Goal: Contribute content: Contribute content

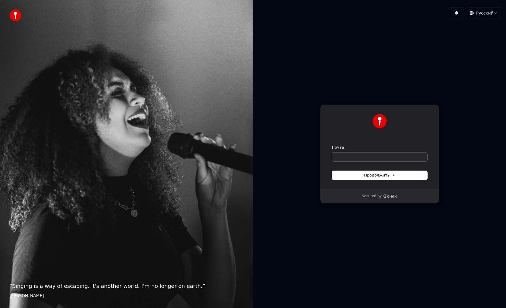
click at [342, 157] on input "Почта" at bounding box center [379, 156] width 95 height 9
click at [370, 174] on span "Продолжить" at bounding box center [379, 174] width 31 height 5
type input "**********"
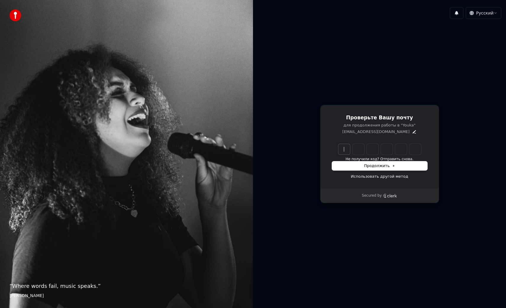
click at [352, 151] on input "Enter verification code" at bounding box center [385, 149] width 95 height 11
paste input "******"
type input "******"
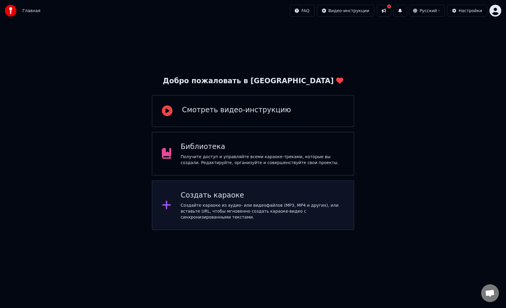
click at [232, 197] on div "Создать караоке" at bounding box center [263, 194] width 164 height 9
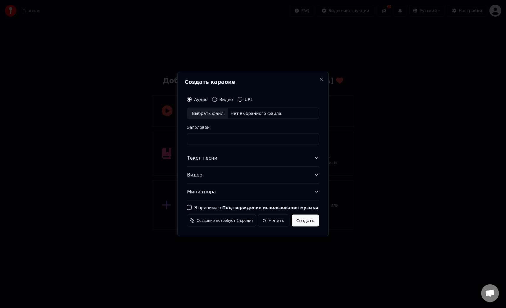
click at [230, 114] on div "Нет выбранного файла" at bounding box center [256, 113] width 56 height 6
click at [213, 137] on input "text" at bounding box center [253, 139] width 132 height 12
type input "*"
type input "**********"
click at [228, 164] on button "Текст песни" at bounding box center [253, 158] width 132 height 17
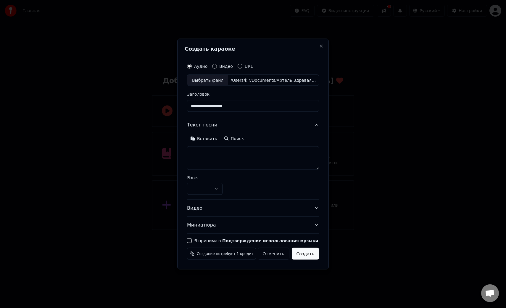
click at [223, 157] on textarea at bounding box center [253, 158] width 132 height 24
paste textarea "**********"
type textarea "**********"
click at [240, 186] on div "**********" at bounding box center [253, 189] width 132 height 12
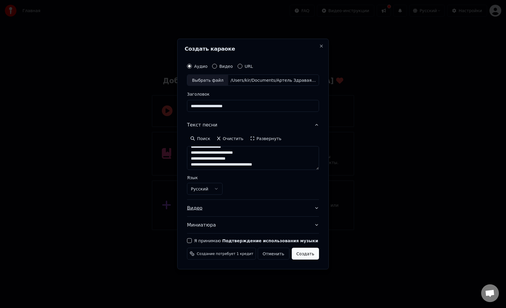
click at [261, 206] on button "Видео" at bounding box center [253, 208] width 132 height 17
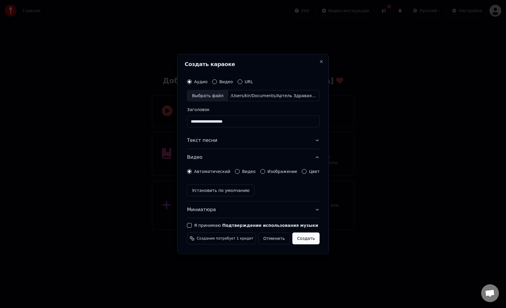
click at [302, 171] on button "Цвет" at bounding box center [304, 171] width 5 height 5
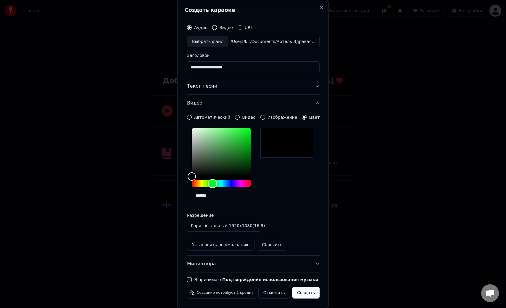
click at [212, 183] on div "Hue" at bounding box center [221, 183] width 59 height 7
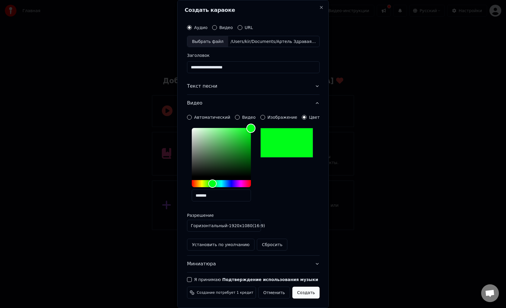
drag, startPoint x: 237, startPoint y: 145, endPoint x: 264, endPoint y: 124, distance: 33.9
click at [264, 124] on div "**********" at bounding box center [253, 180] width 133 height 139
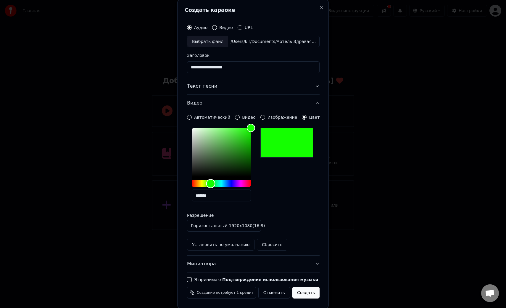
type input "*******"
click at [210, 183] on div "Hue" at bounding box center [210, 183] width 9 height 9
click at [256, 260] on button "Миниатюра" at bounding box center [253, 263] width 133 height 17
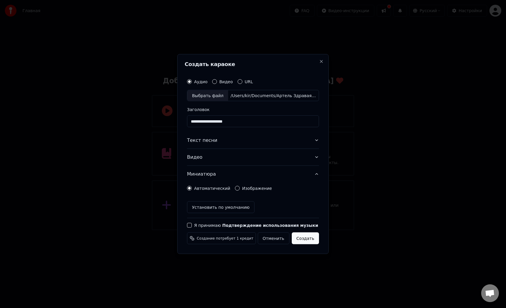
click at [190, 225] on button "Я принимаю Подтверждение использования музыки" at bounding box center [189, 225] width 5 height 5
click at [252, 142] on button "Текст песни" at bounding box center [253, 140] width 132 height 17
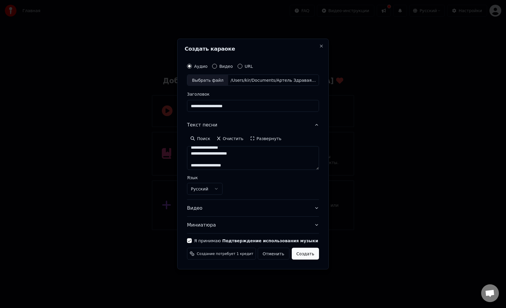
scroll to position [113, 0]
click at [261, 207] on button "Видео" at bounding box center [253, 208] width 132 height 17
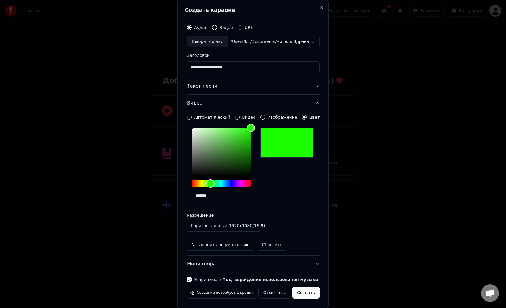
scroll to position [5, 0]
click at [242, 260] on button "Миниатюра" at bounding box center [253, 263] width 133 height 17
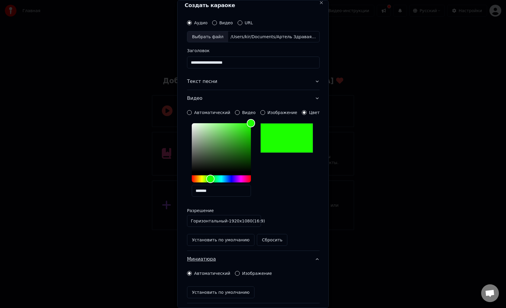
scroll to position [0, 0]
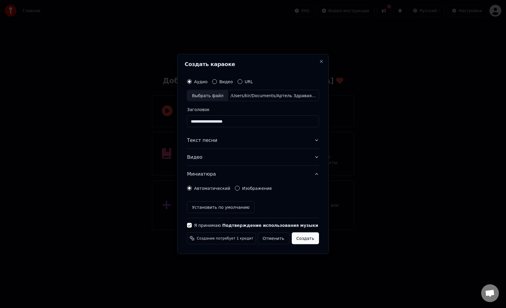
click at [235, 188] on button "Изображение" at bounding box center [237, 188] width 5 height 5
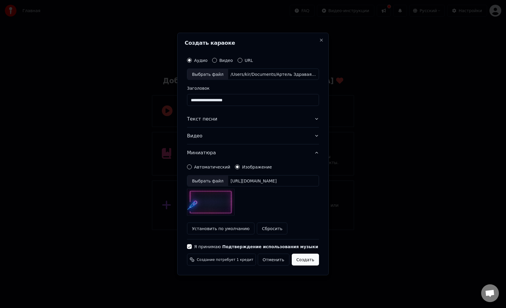
click at [218, 180] on div "Выбрать файл" at bounding box center [207, 180] width 41 height 11
click at [306, 258] on button "Создать" at bounding box center [305, 259] width 27 height 12
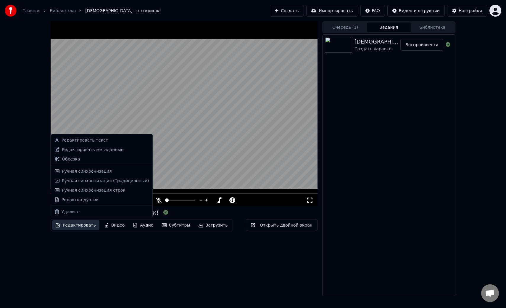
click at [81, 224] on button "Редактировать" at bounding box center [75, 224] width 47 height 9
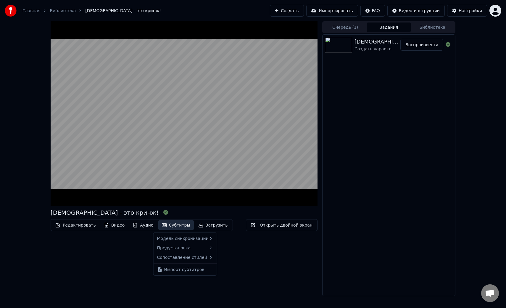
click at [171, 224] on button "Субтитры" at bounding box center [175, 224] width 35 height 9
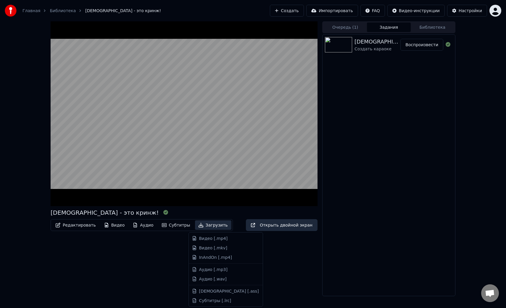
click at [270, 227] on button "Открыть двойной экран" at bounding box center [282, 225] width 72 height 12
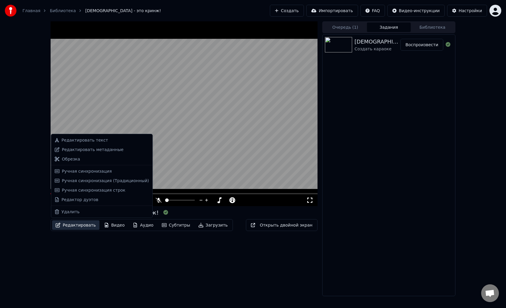
click at [84, 224] on button "Редактировать" at bounding box center [75, 224] width 47 height 9
click at [150, 253] on div "[DEMOGRAPHIC_DATA] - это кринж! Редактировать Видео Аудио Субтитры Загрузить От…" at bounding box center [184, 158] width 267 height 274
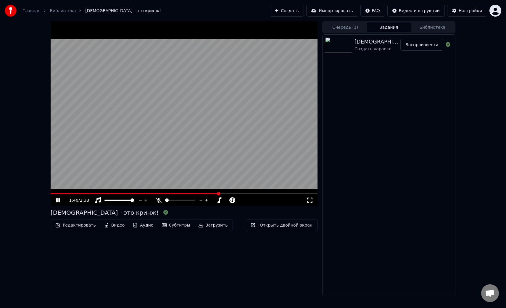
click at [209, 225] on button "Загрузить" at bounding box center [213, 224] width 36 height 9
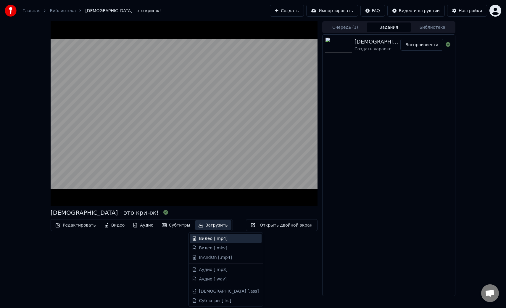
click at [218, 237] on div "Видео [.mp4]" at bounding box center [213, 238] width 29 height 6
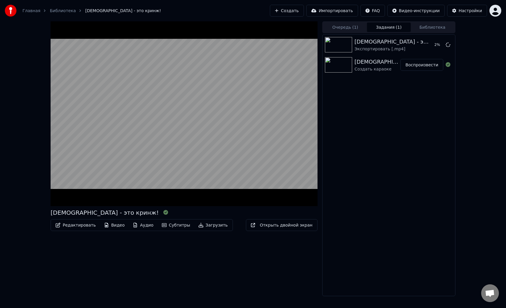
click at [214, 226] on button "Загрузить" at bounding box center [213, 224] width 36 height 9
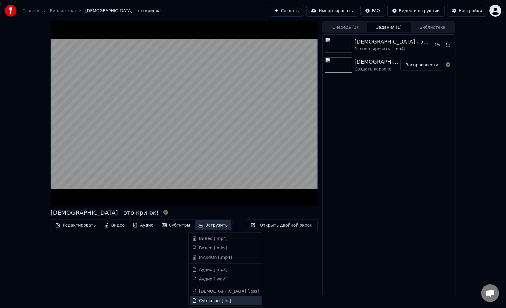
click at [215, 300] on div "Субтитры [.lrc]" at bounding box center [215, 300] width 32 height 6
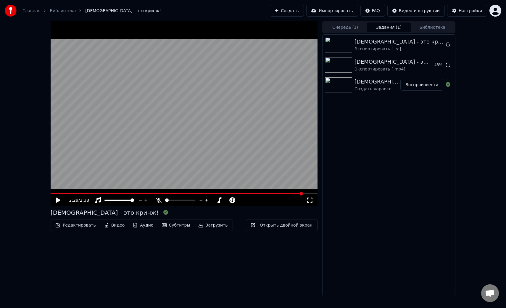
click at [58, 199] on icon at bounding box center [58, 199] width 4 height 5
click at [54, 194] on span at bounding box center [52, 193] width 3 height 1
click at [51, 193] on span at bounding box center [53, 194] width 4 height 4
click at [173, 225] on button "Субтитры" at bounding box center [175, 224] width 35 height 9
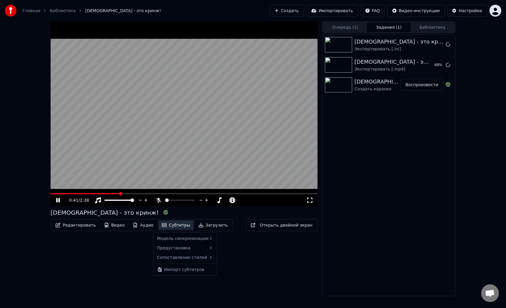
click at [173, 225] on button "Субтитры" at bounding box center [175, 224] width 35 height 9
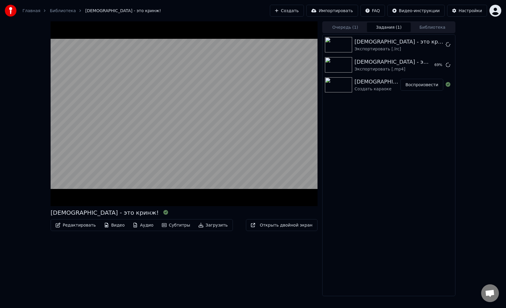
click at [173, 225] on button "Субтитры" at bounding box center [175, 224] width 35 height 9
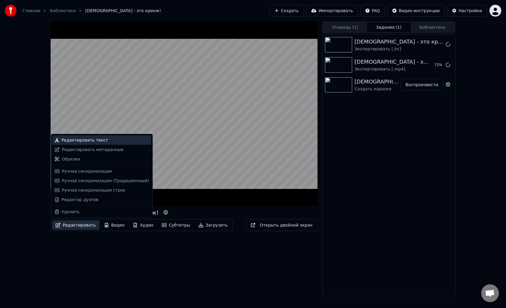
click at [92, 142] on div "Редактировать текст" at bounding box center [85, 140] width 46 height 6
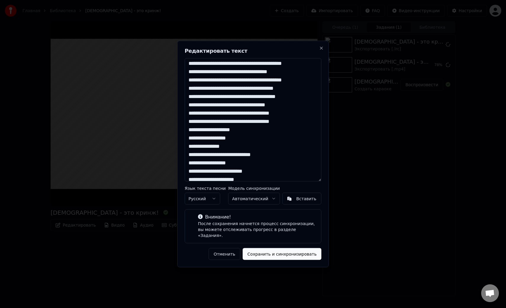
scroll to position [346, 0]
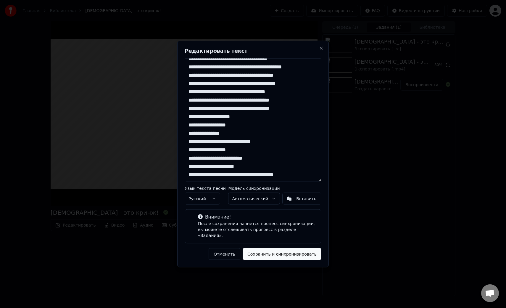
click at [252, 202] on button "Автоматический" at bounding box center [253, 199] width 51 height 12
click at [321, 49] on icon "button" at bounding box center [321, 48] width 2 height 2
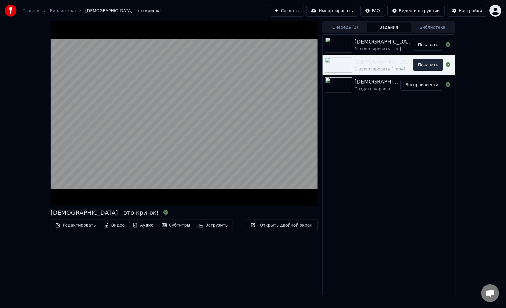
click at [432, 63] on button "Показать" at bounding box center [428, 65] width 30 height 12
